Goal: Information Seeking & Learning: Learn about a topic

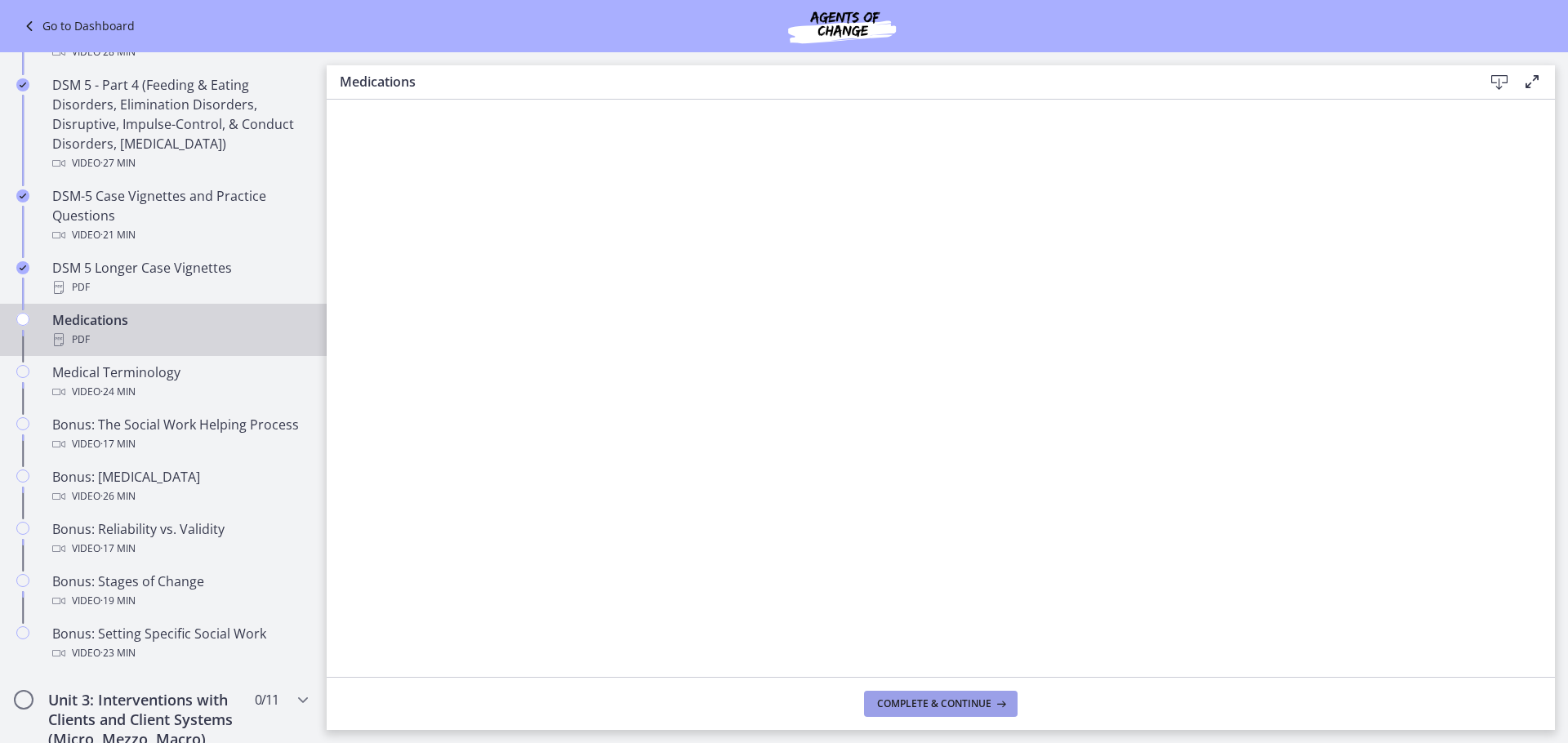
click at [960, 702] on span "Complete & continue" at bounding box center [934, 704] width 114 height 13
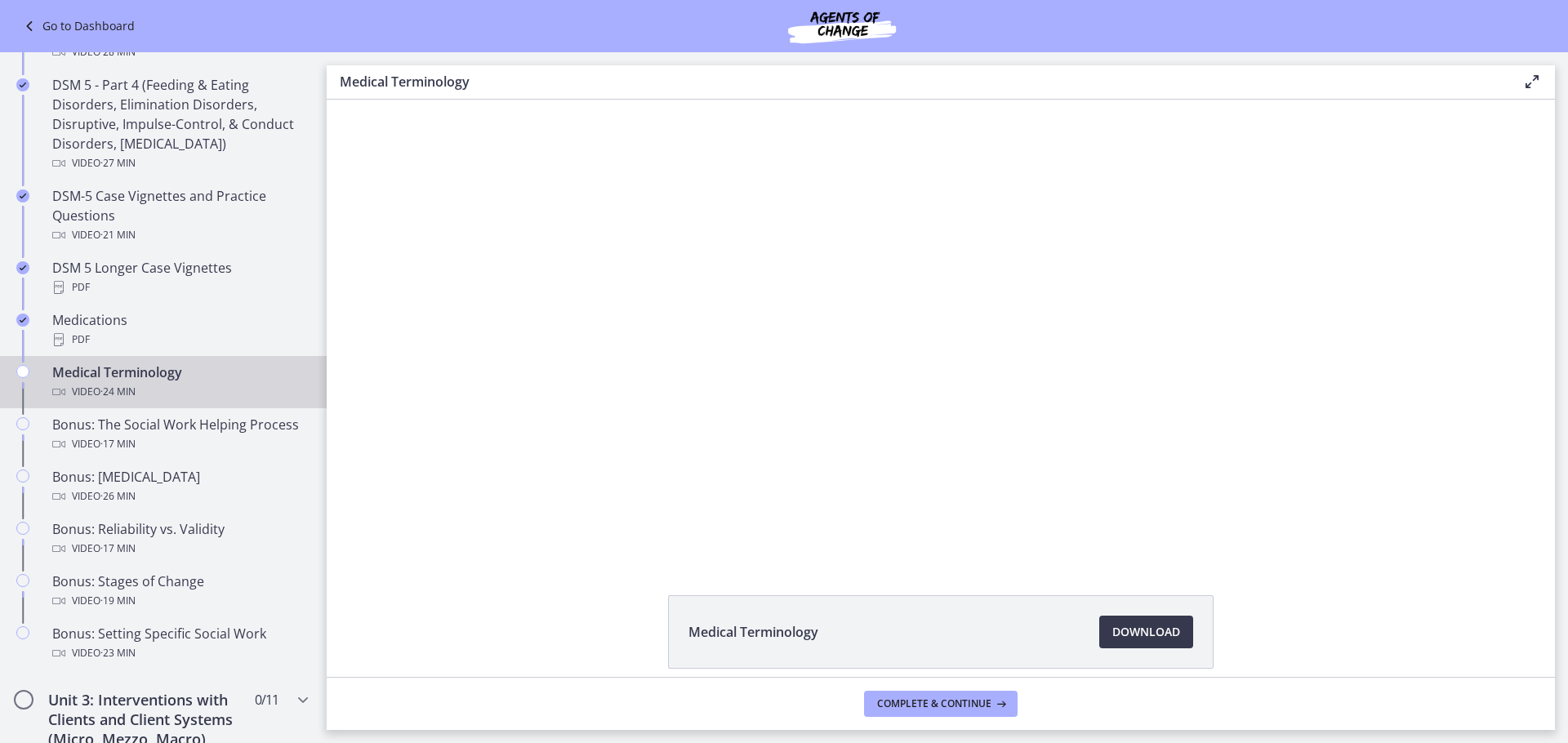
click at [151, 399] on div "Video · 24 min" at bounding box center [180, 392] width 255 height 20
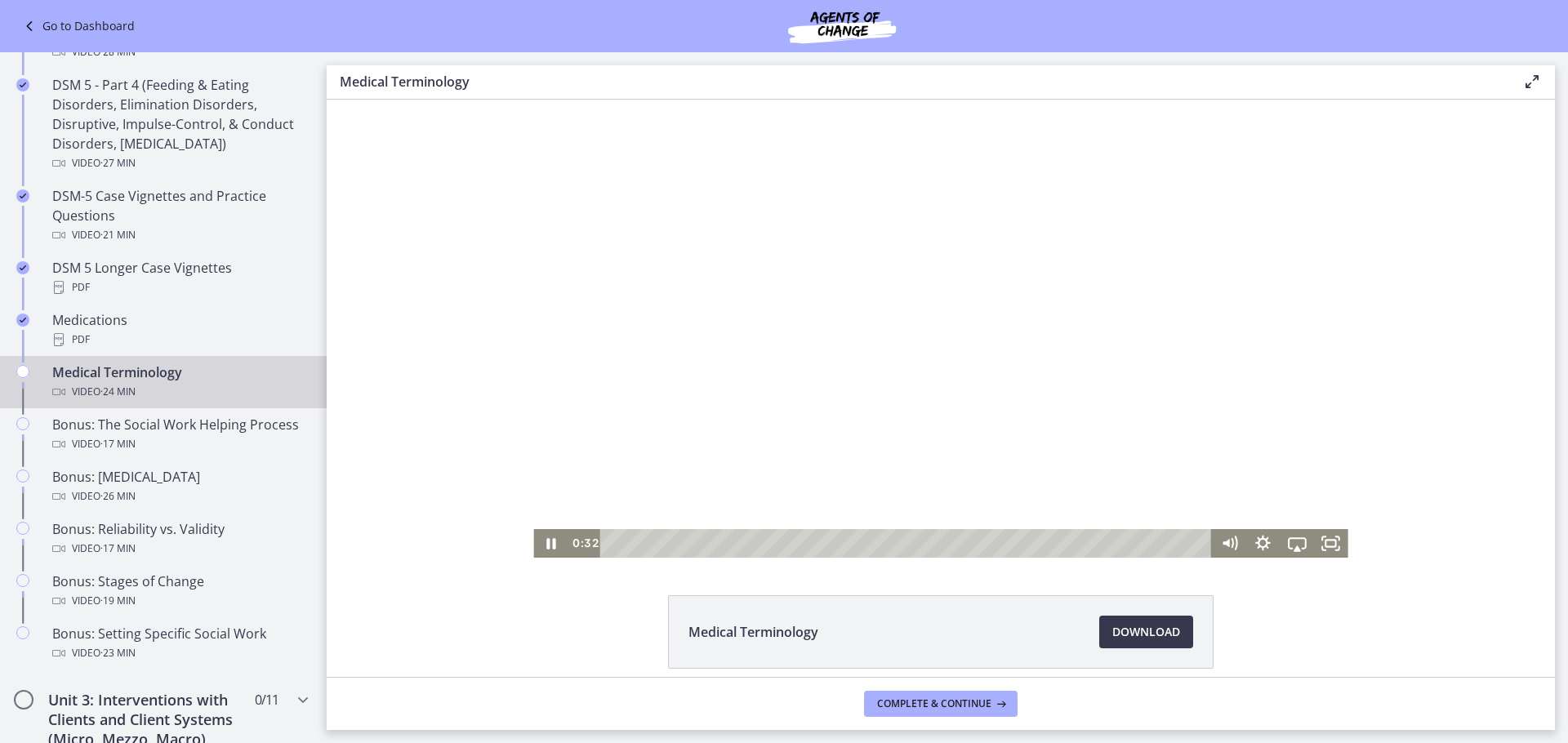
click at [900, 332] on div at bounding box center [940, 328] width 814 height 458
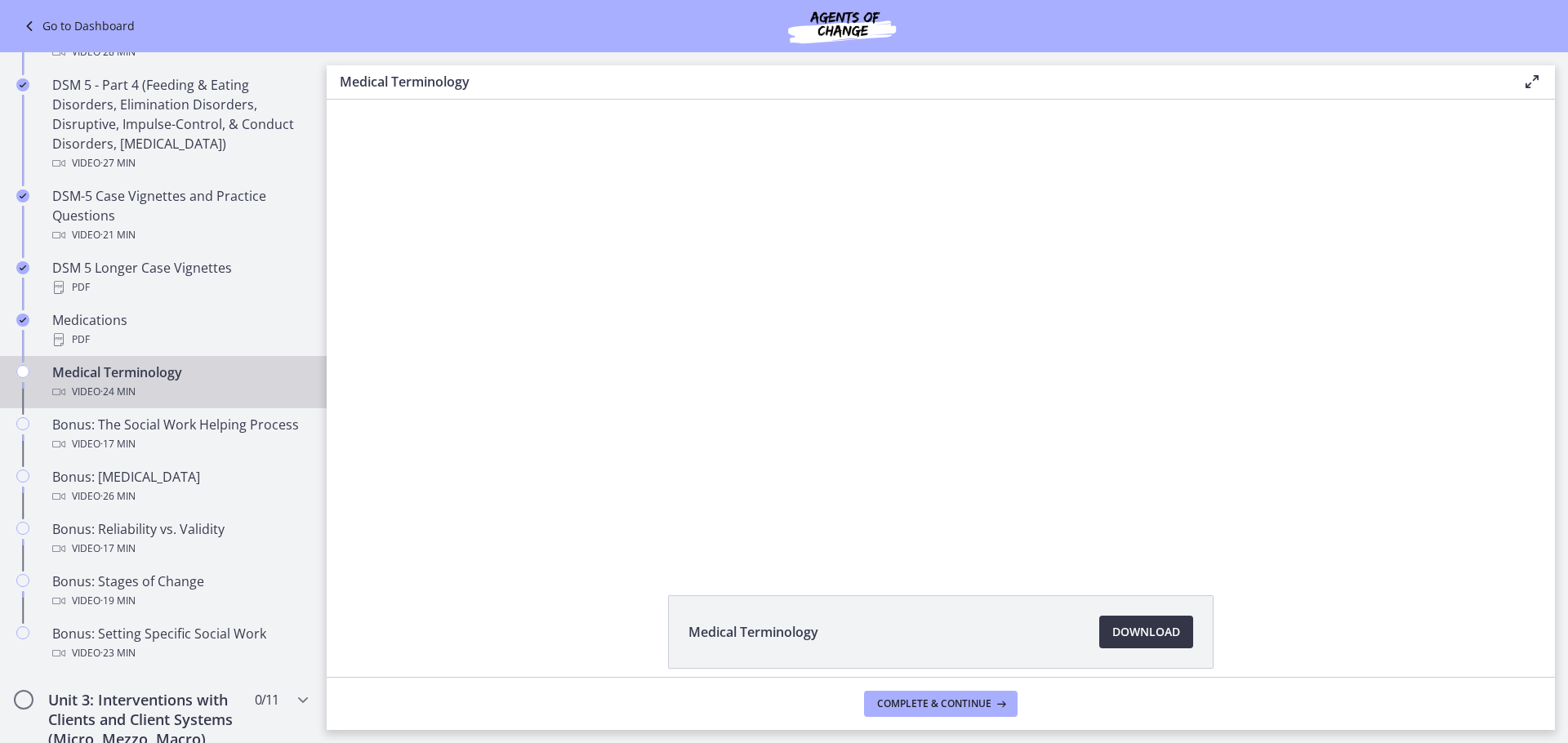
click at [1161, 630] on span "Download Opens in a new window" at bounding box center [1147, 632] width 67 height 20
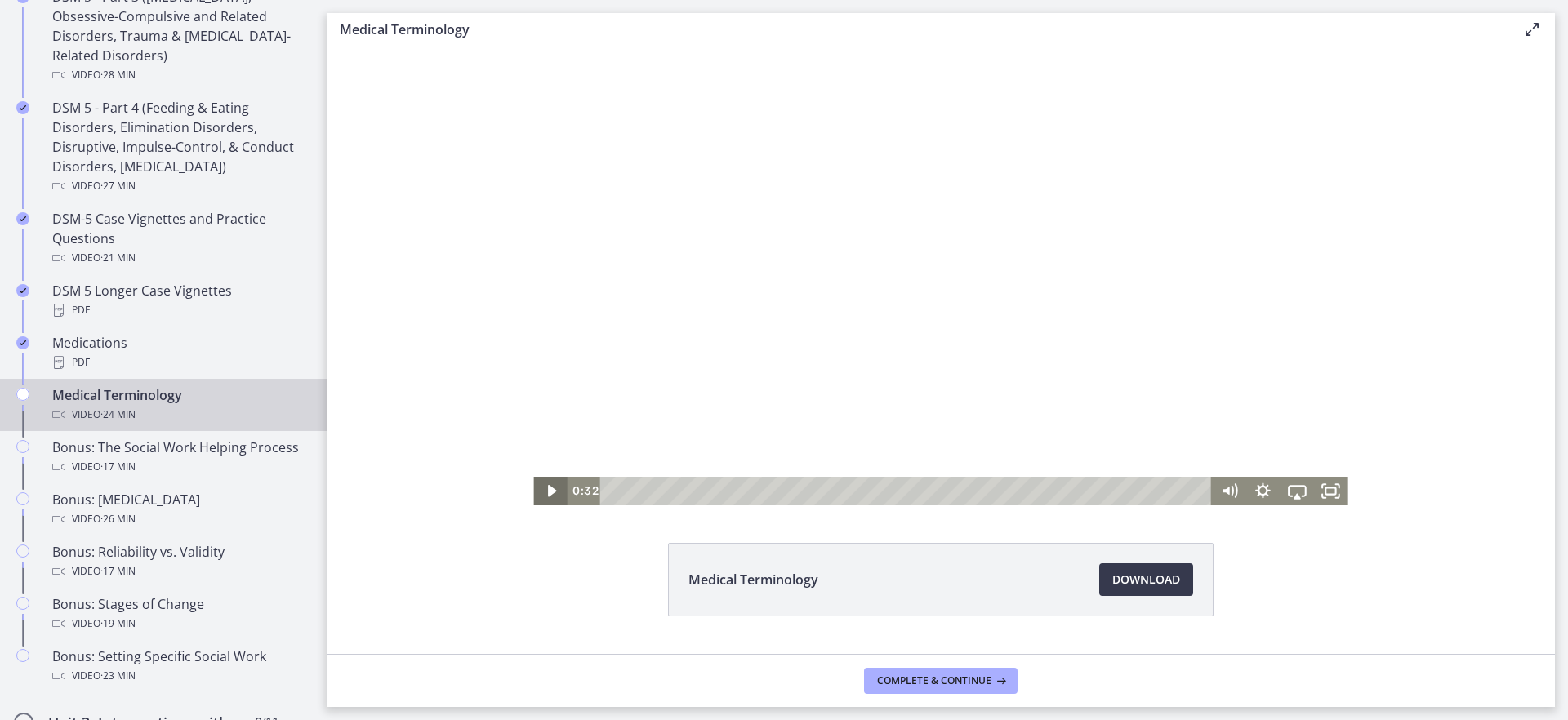
click at [545, 499] on icon "Play Video" at bounding box center [552, 491] width 35 height 29
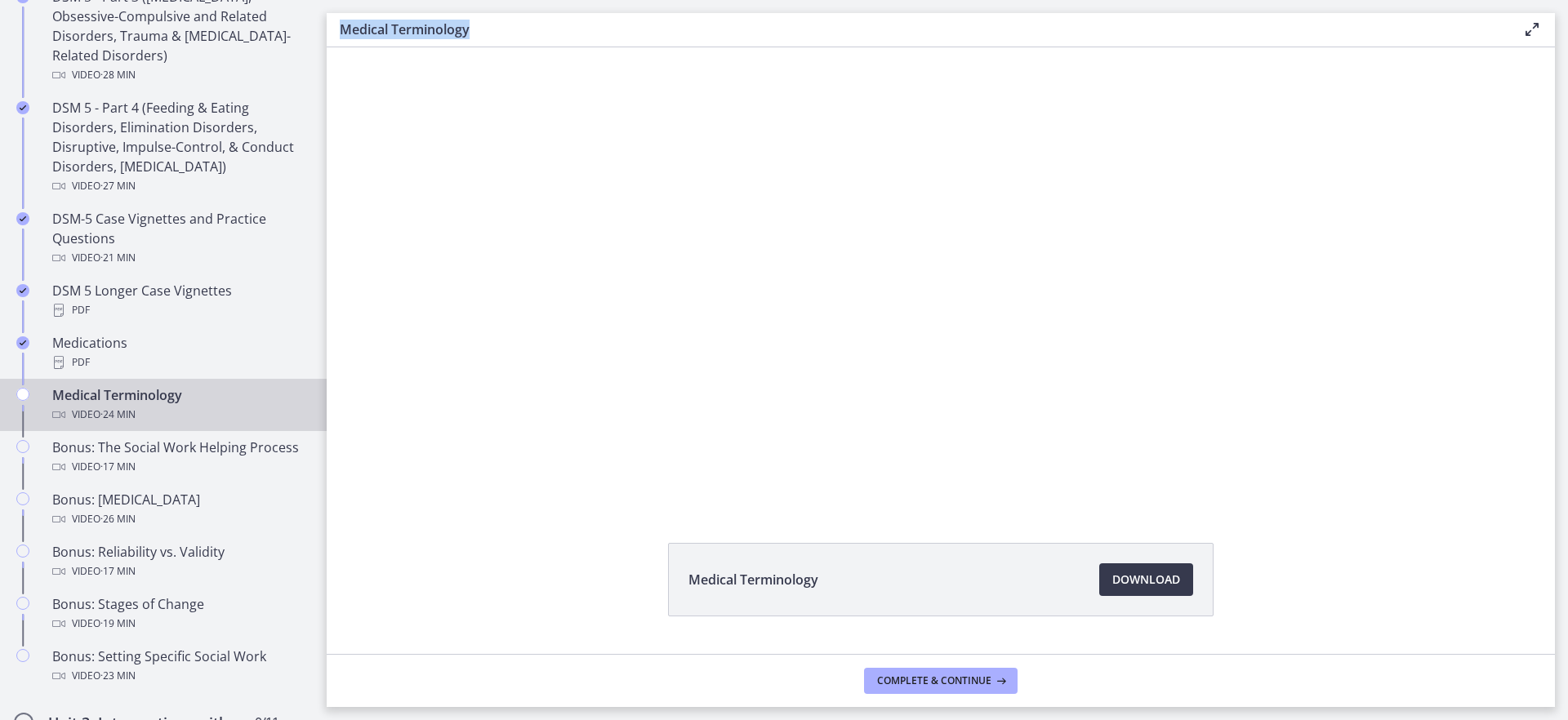
drag, startPoint x: 490, startPoint y: 35, endPoint x: 345, endPoint y: 30, distance: 145.1
click at [345, 30] on h3 "Medical Terminology" at bounding box center [918, 30] width 1156 height 20
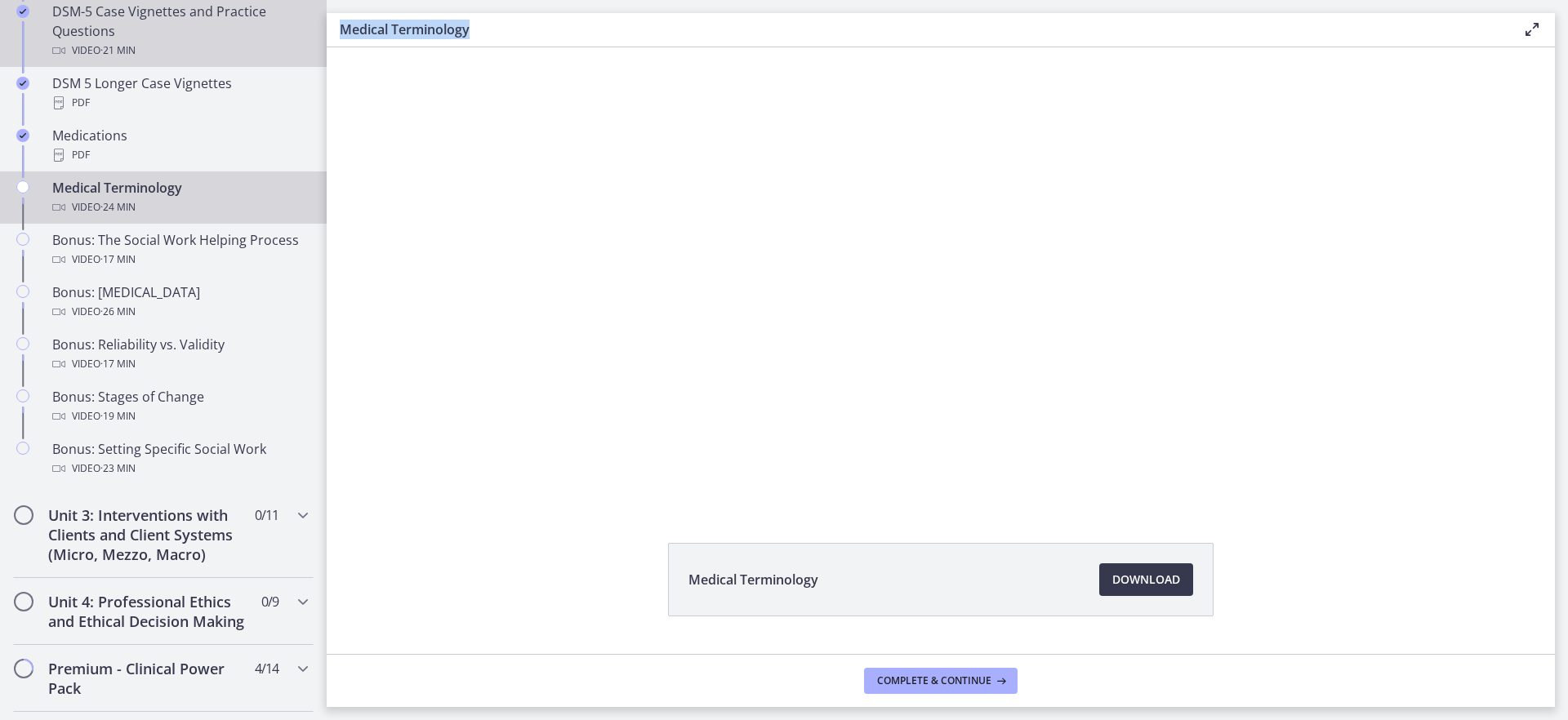
scroll to position [1289, 0]
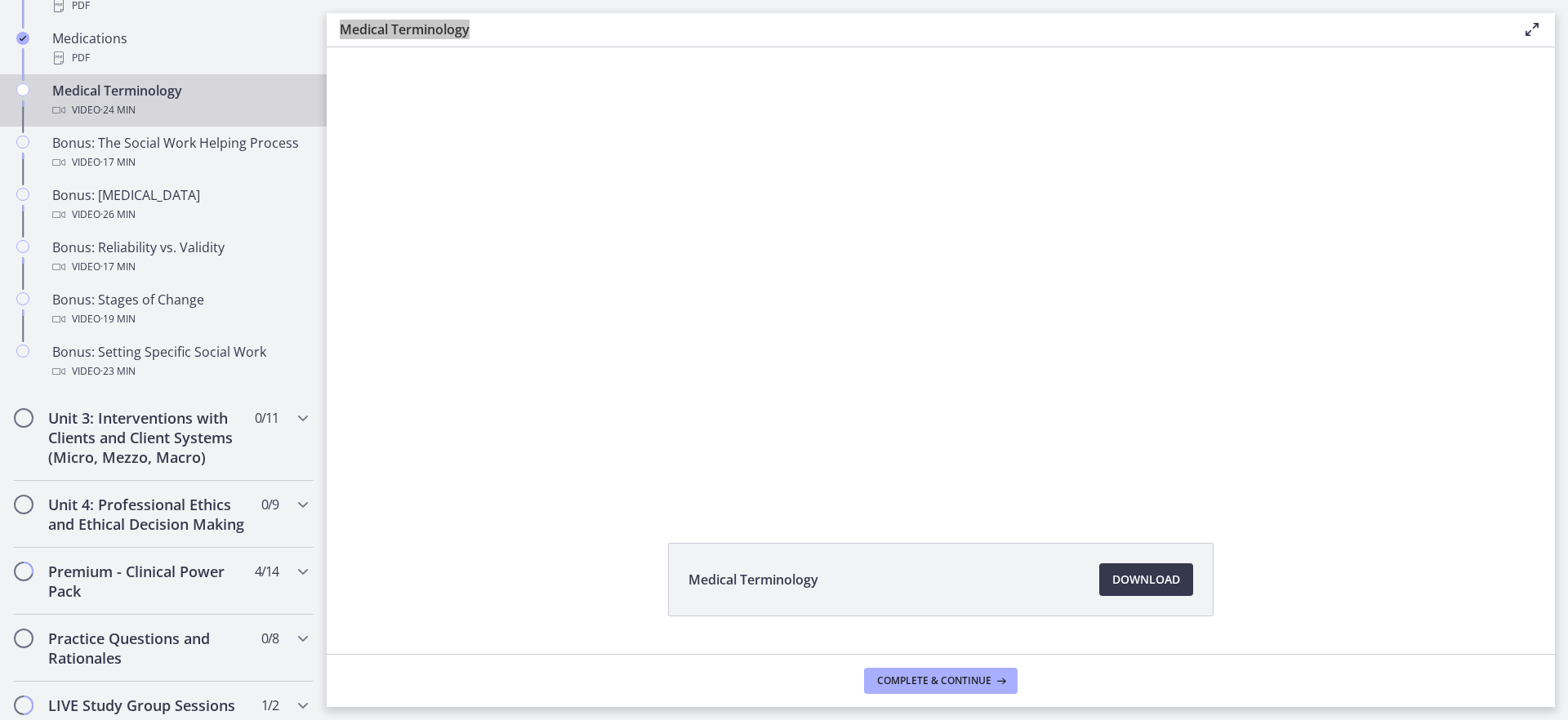
click at [981, 361] on div at bounding box center [940, 276] width 814 height 458
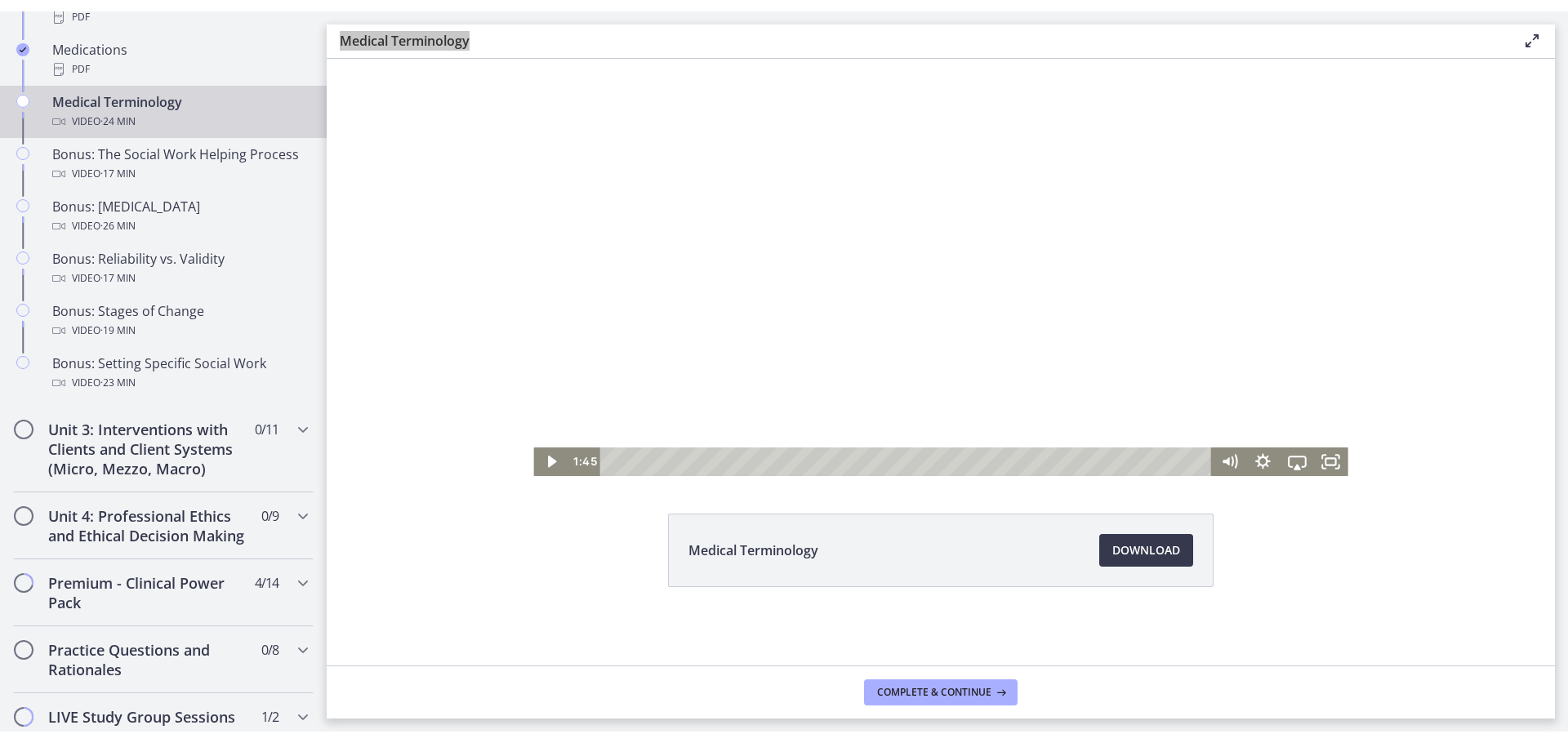
scroll to position [0, 0]
